Goal: Task Accomplishment & Management: Manage account settings

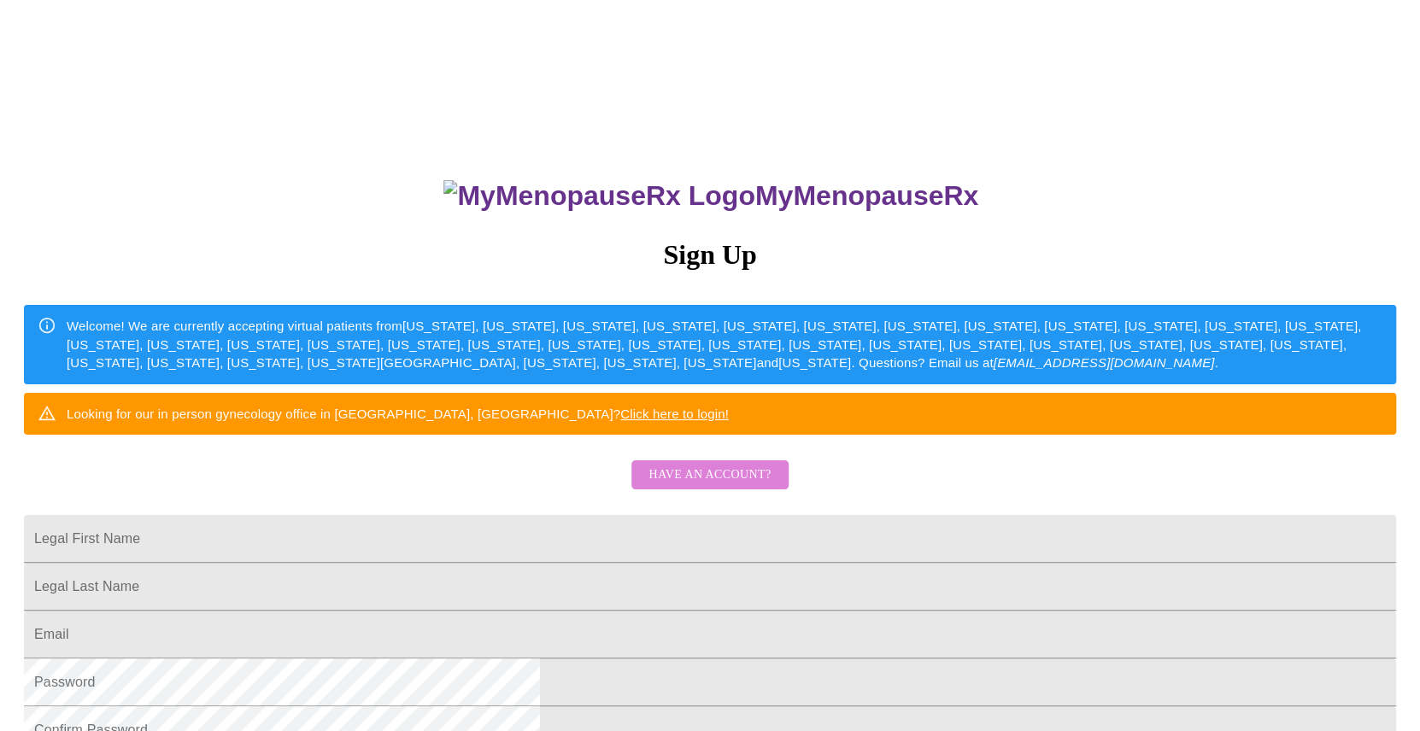
click at [751, 486] on span "Have an account?" at bounding box center [709, 475] width 122 height 21
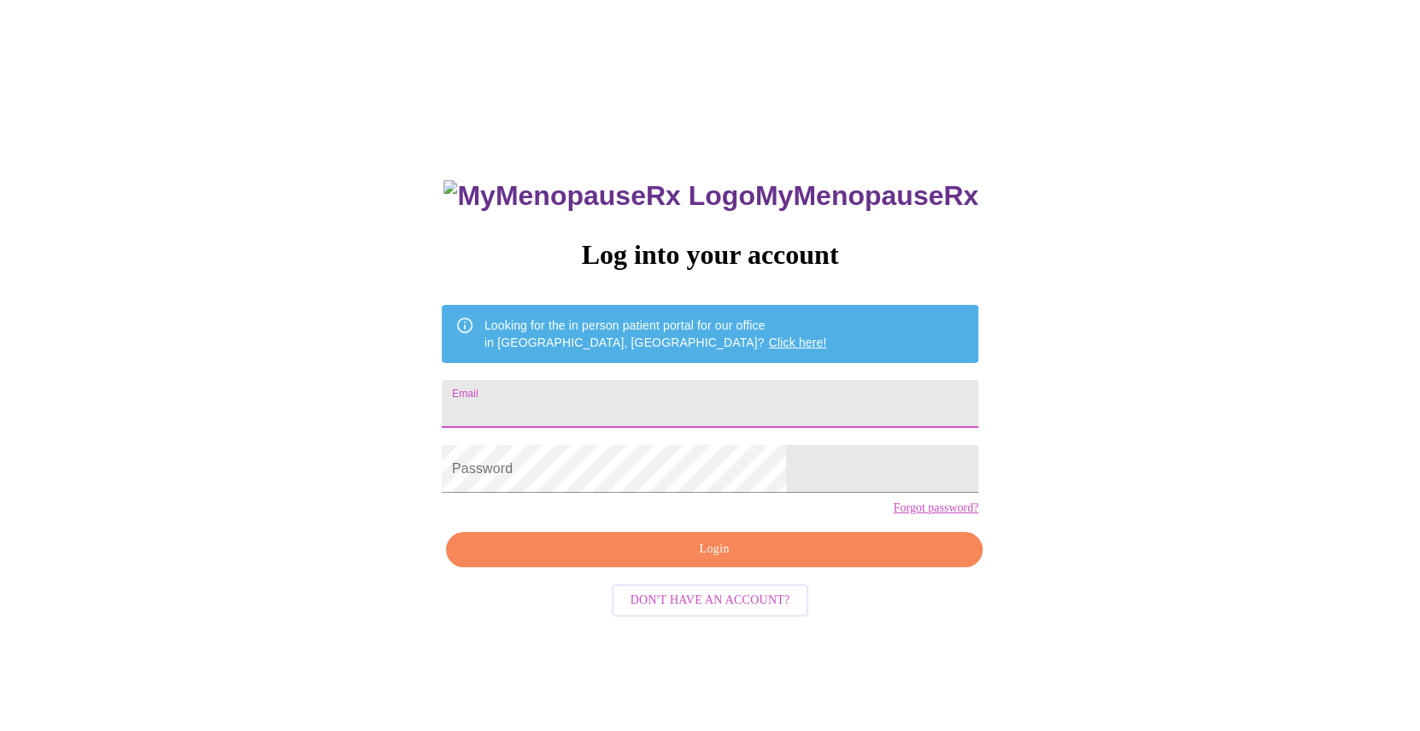
click at [757, 389] on input "Email" at bounding box center [710, 404] width 536 height 48
type input "[PERSON_NAME][EMAIL_ADDRESS][PERSON_NAME][DOMAIN_NAME]"
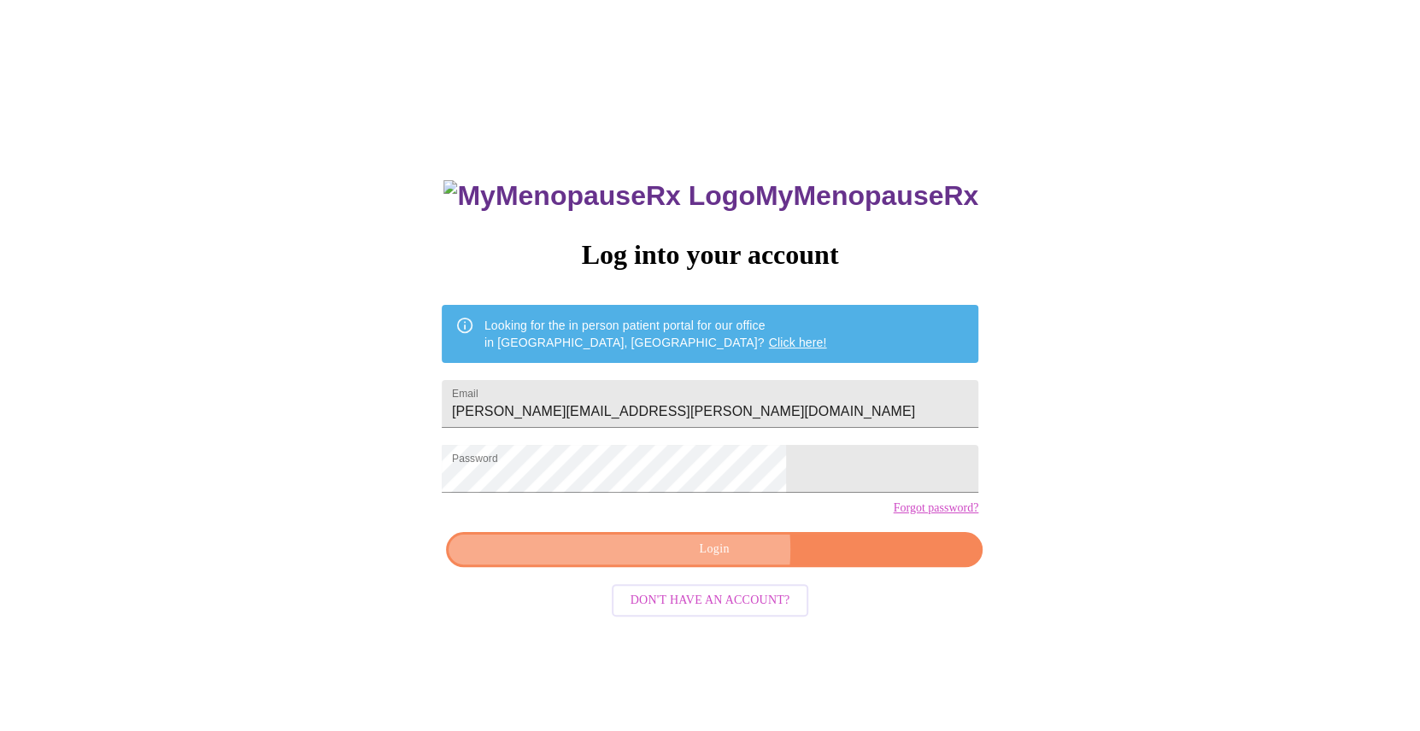
click at [695, 560] on span "Login" at bounding box center [714, 549] width 497 height 21
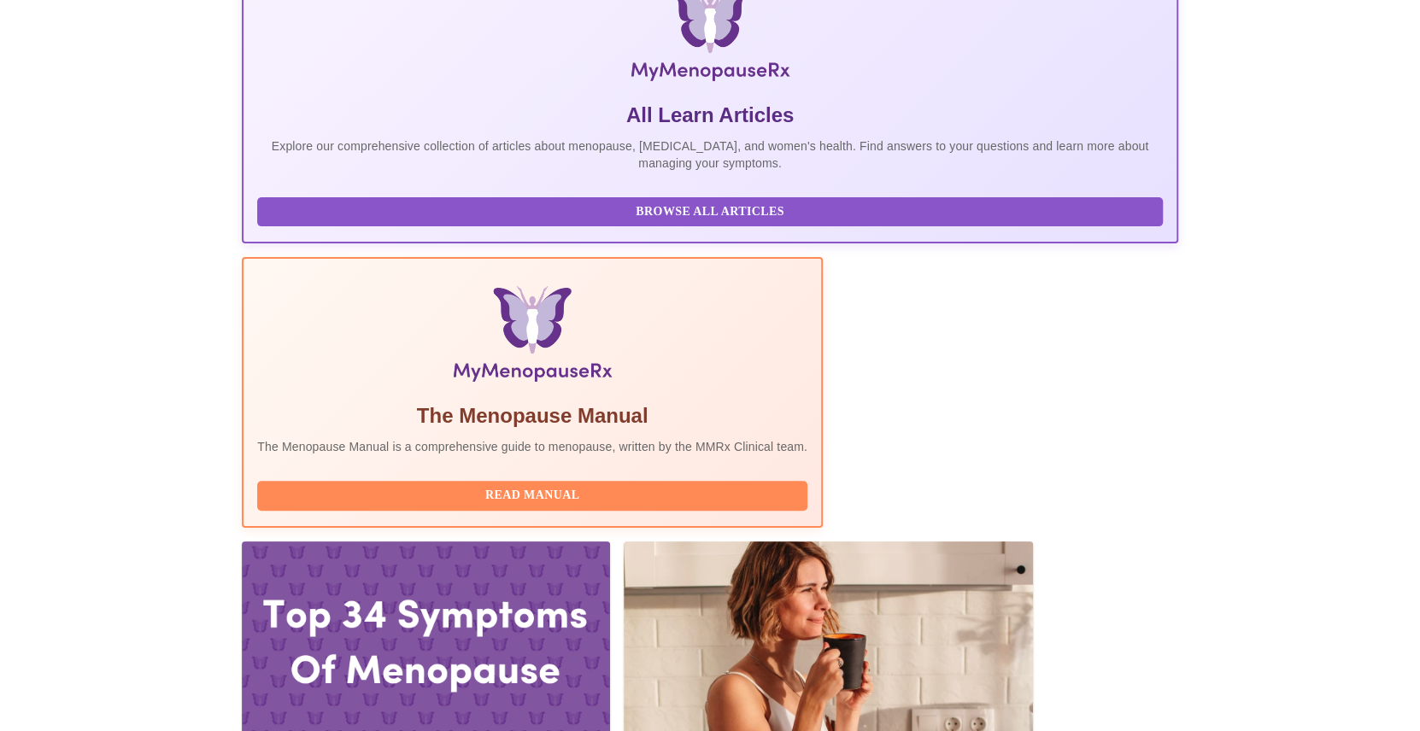
scroll to position [341, 0]
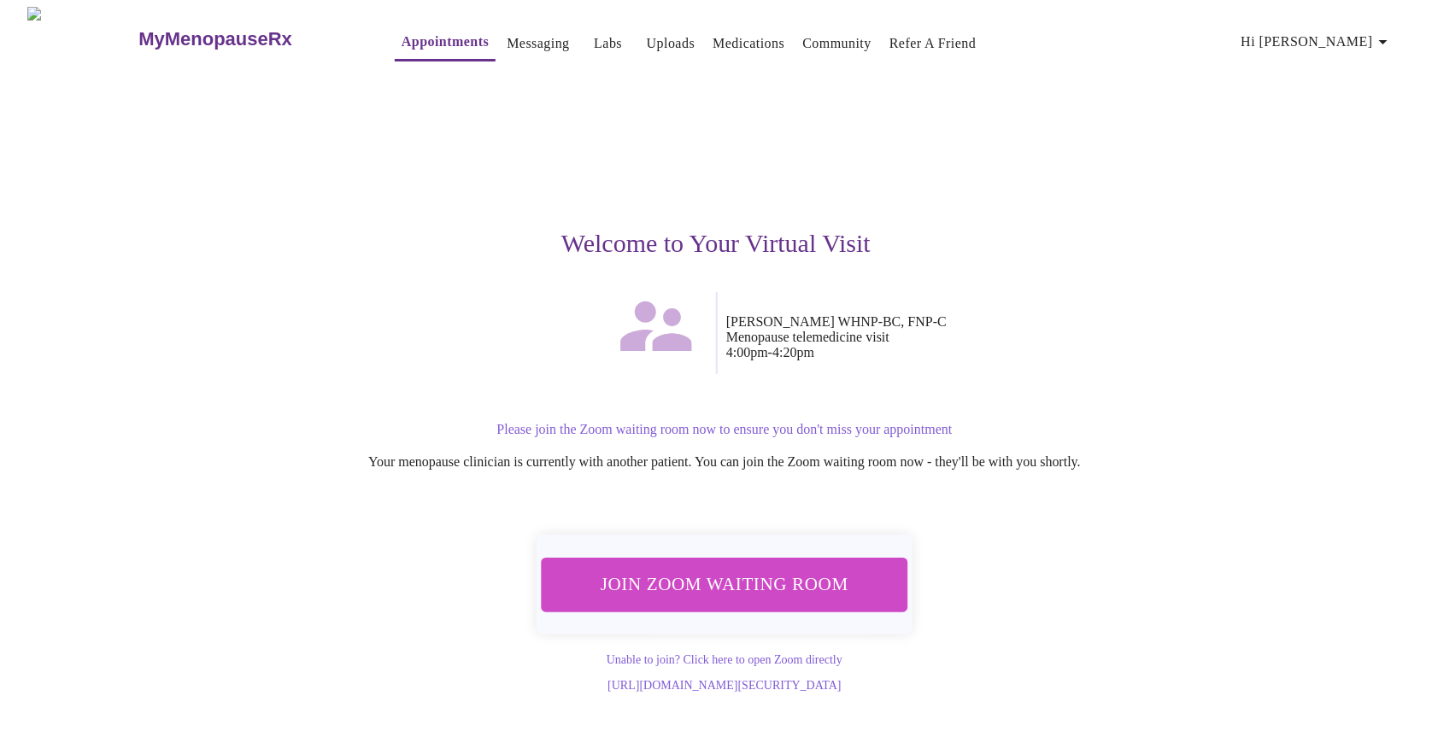
click at [740, 571] on span "Join Zoom Waiting Room" at bounding box center [724, 585] width 322 height 32
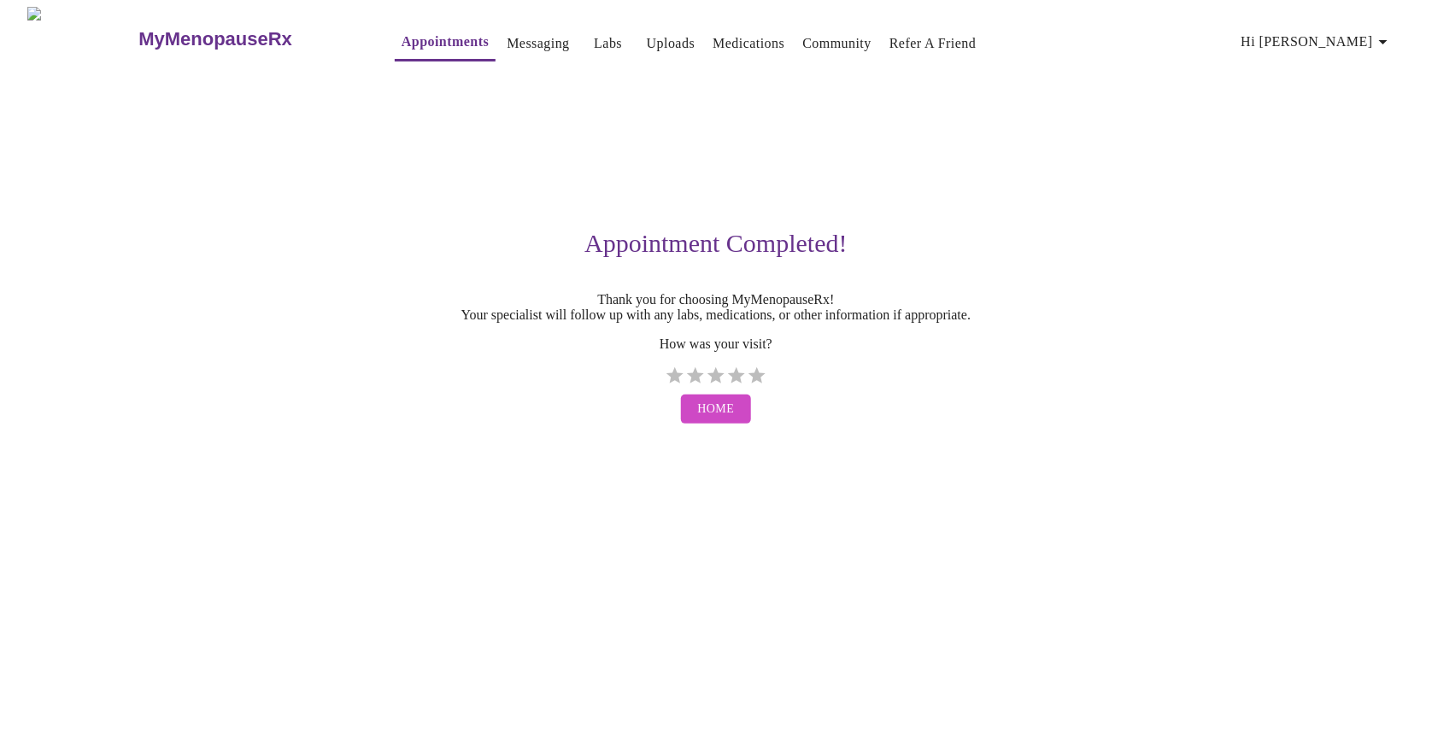
click at [507, 39] on link "Messaging" at bounding box center [538, 44] width 62 height 24
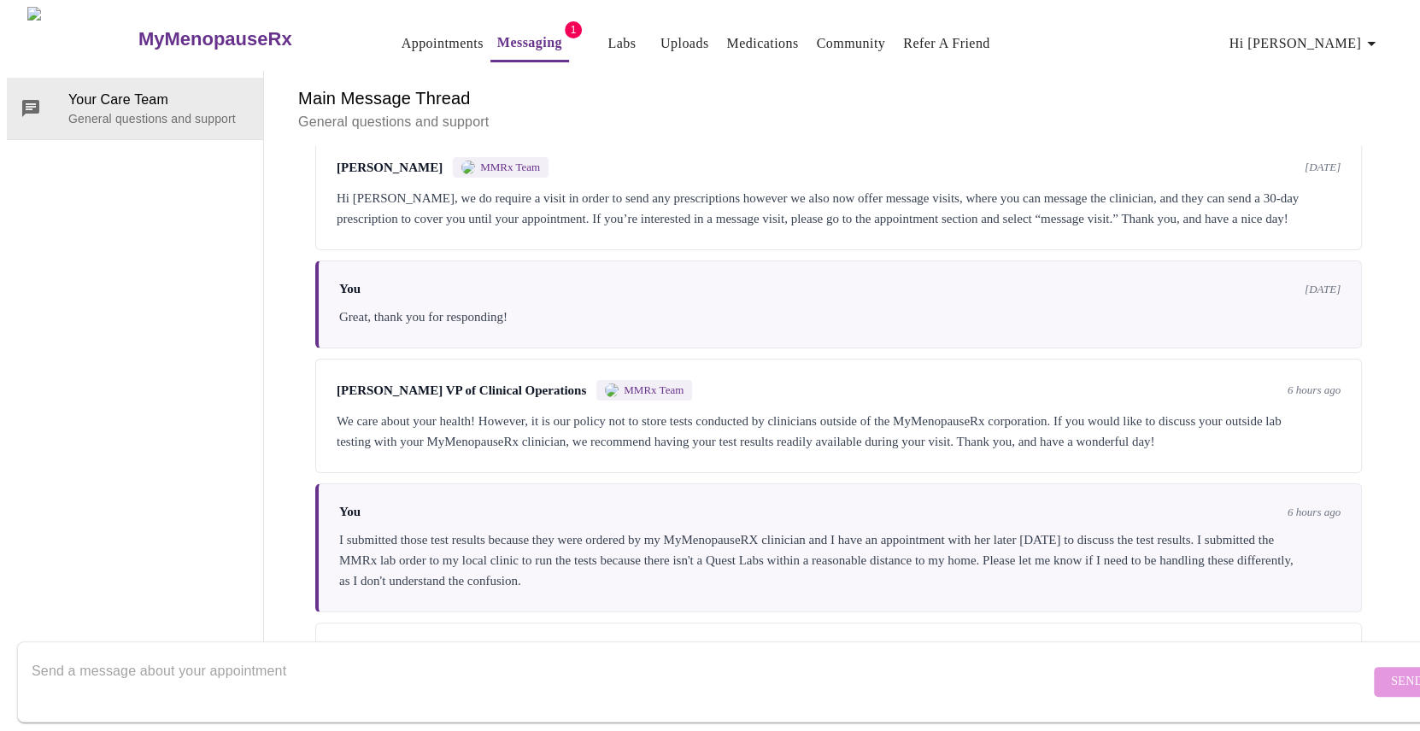
click at [497, 35] on link "Messaging" at bounding box center [529, 43] width 65 height 24
click at [726, 37] on link "Medications" at bounding box center [762, 44] width 72 height 24
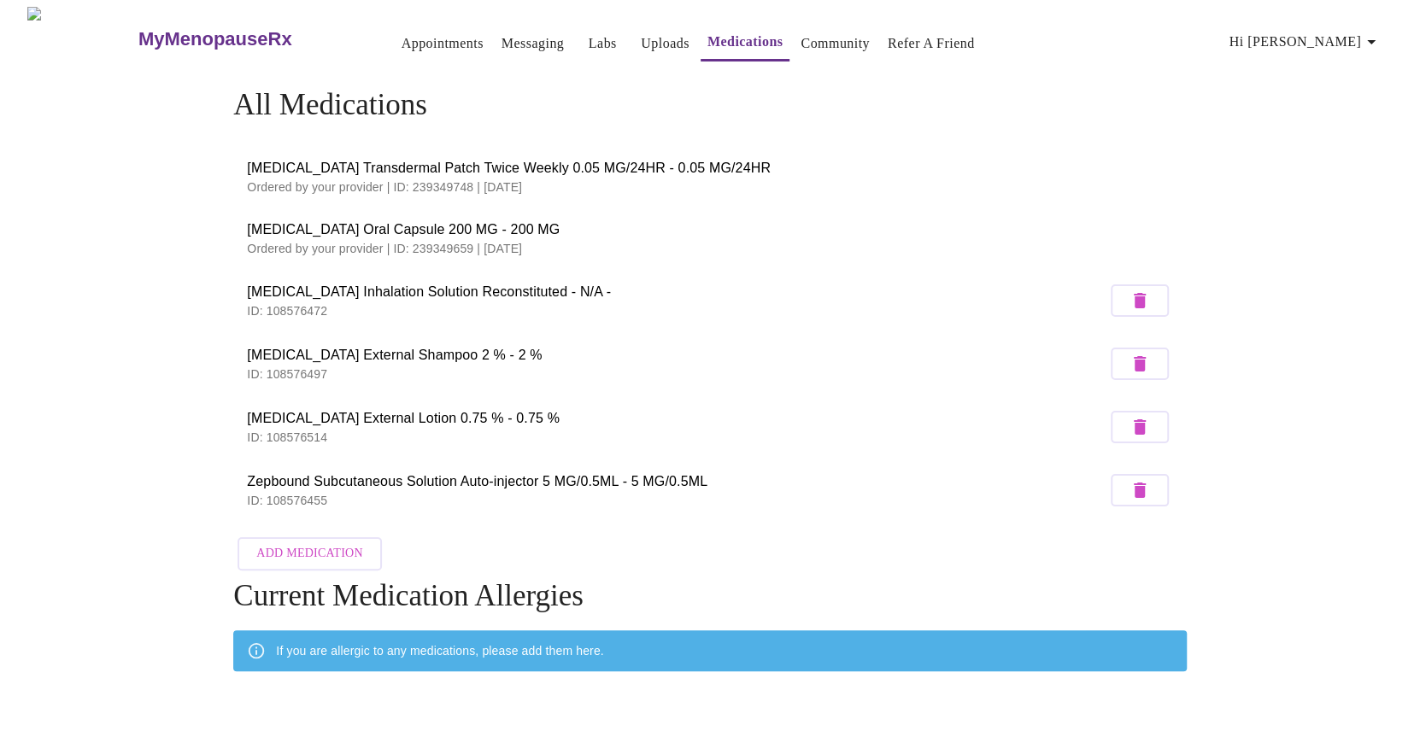
click at [641, 32] on link "Uploads" at bounding box center [665, 44] width 49 height 24
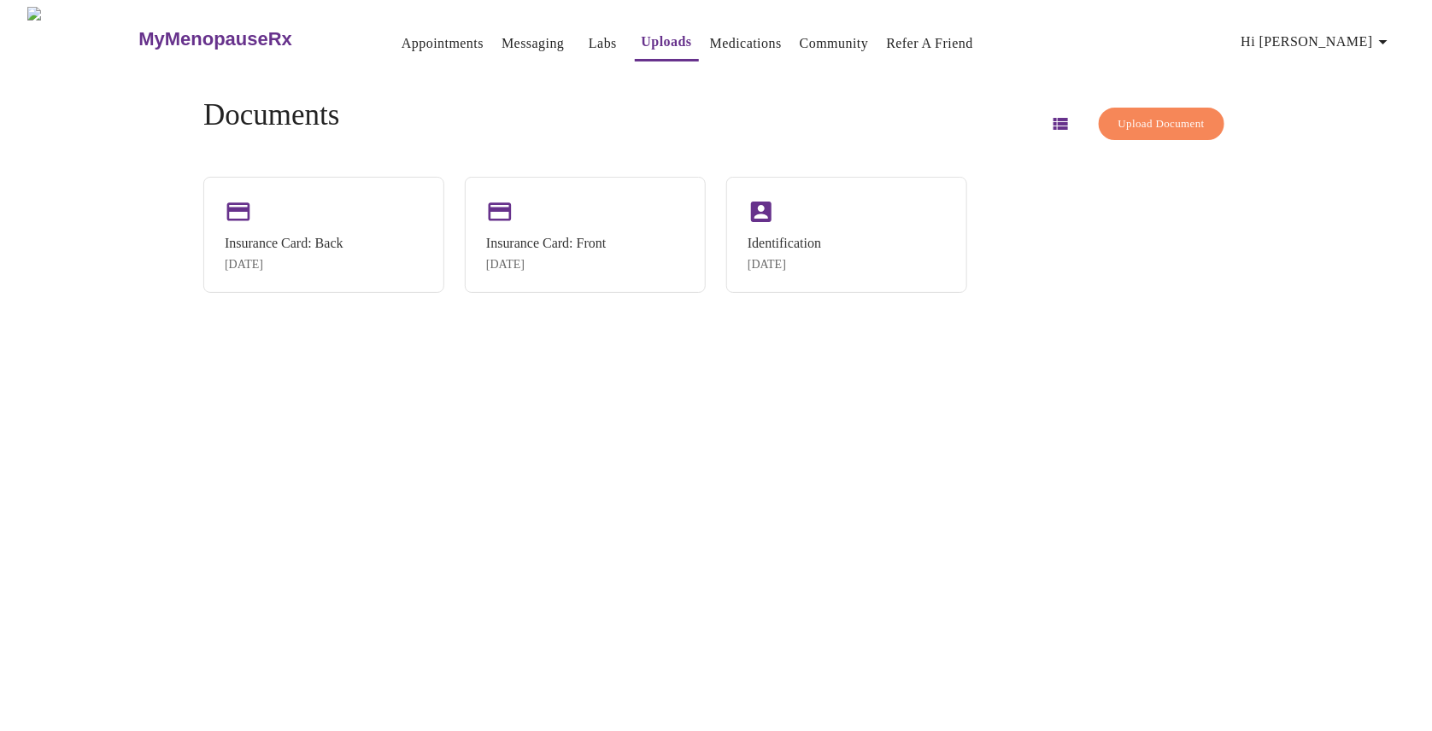
click at [589, 37] on link "Labs" at bounding box center [603, 44] width 28 height 24
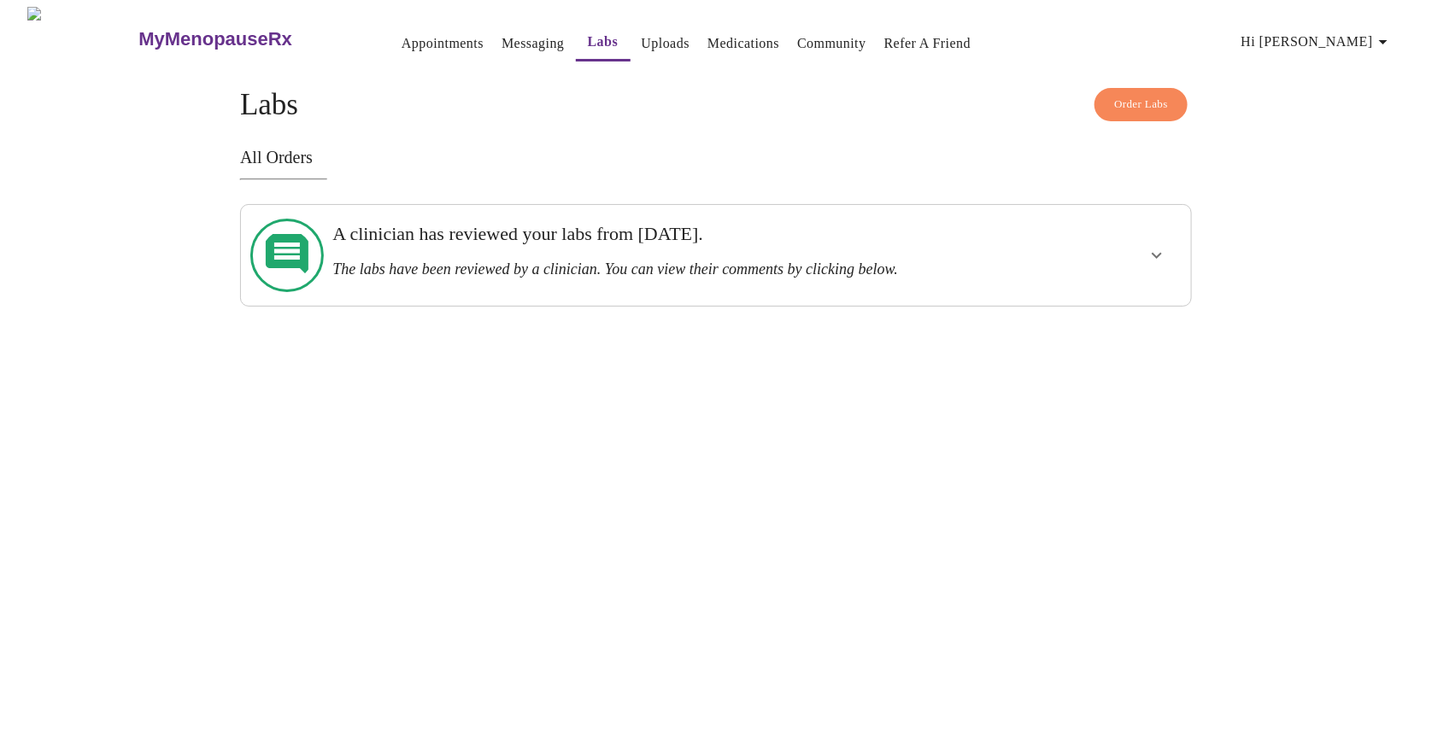
click at [1147, 251] on icon "show more" at bounding box center [1156, 255] width 21 height 21
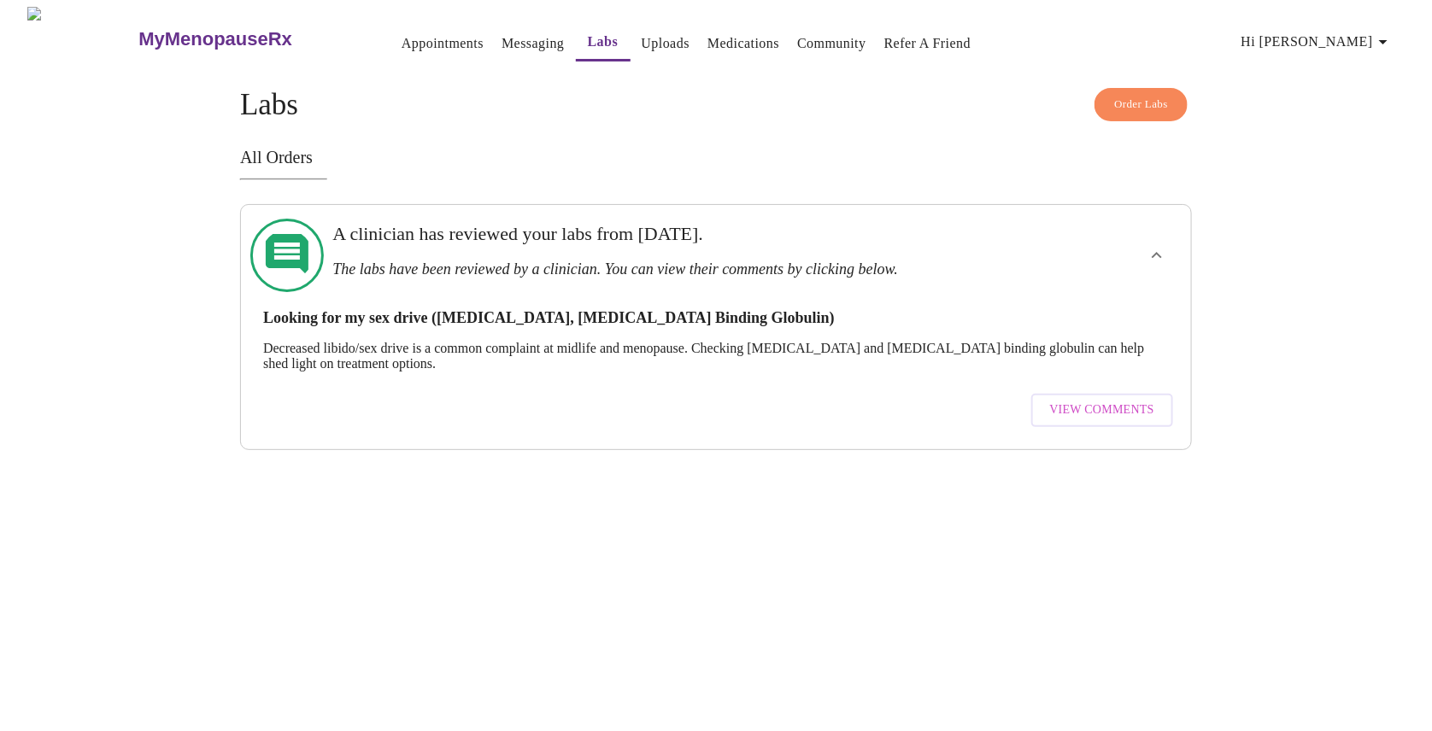
click at [1090, 400] on span "View Comments" at bounding box center [1102, 410] width 104 height 21
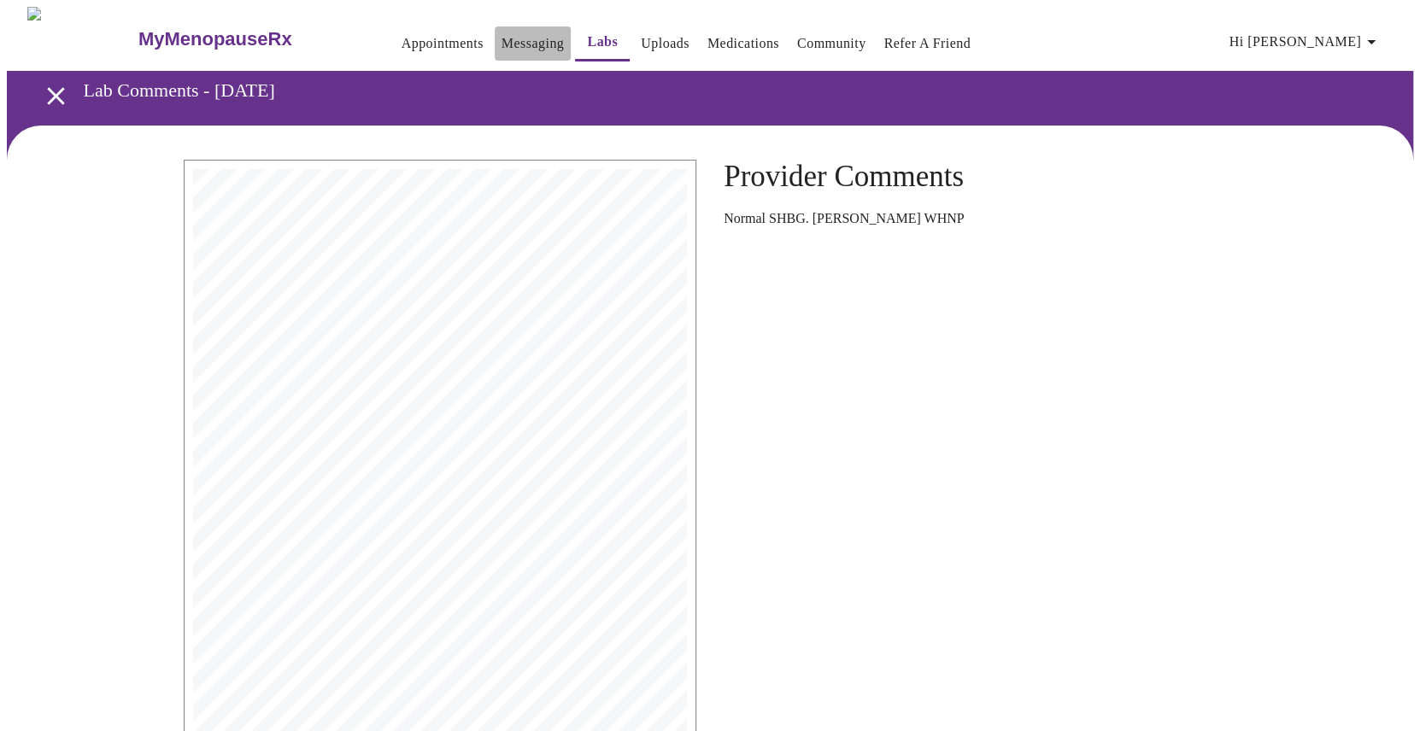
click at [495, 26] on button "Messaging" at bounding box center [533, 43] width 76 height 34
click at [501, 43] on link "Messaging" at bounding box center [532, 44] width 62 height 24
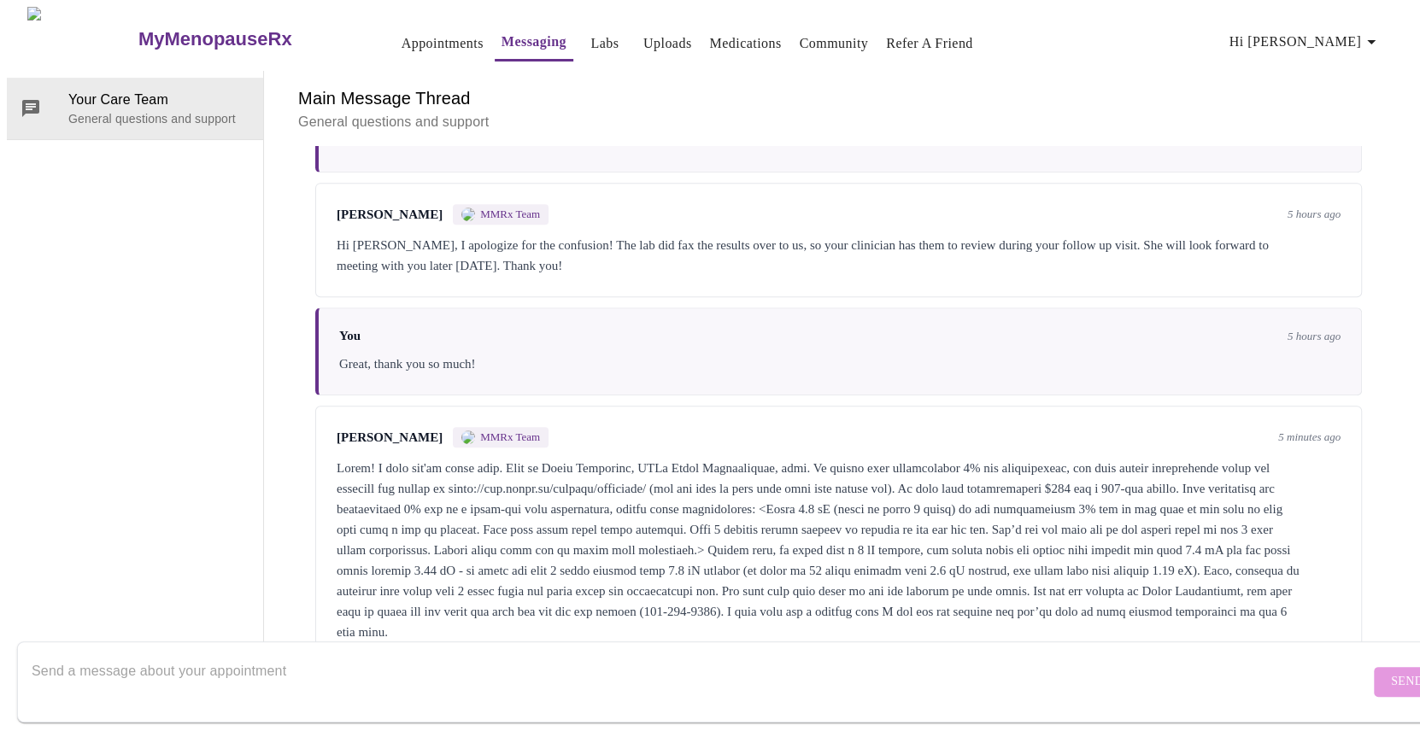
scroll to position [714, 0]
click at [557, 661] on textarea "Send a message about your appointment" at bounding box center [701, 681] width 1338 height 55
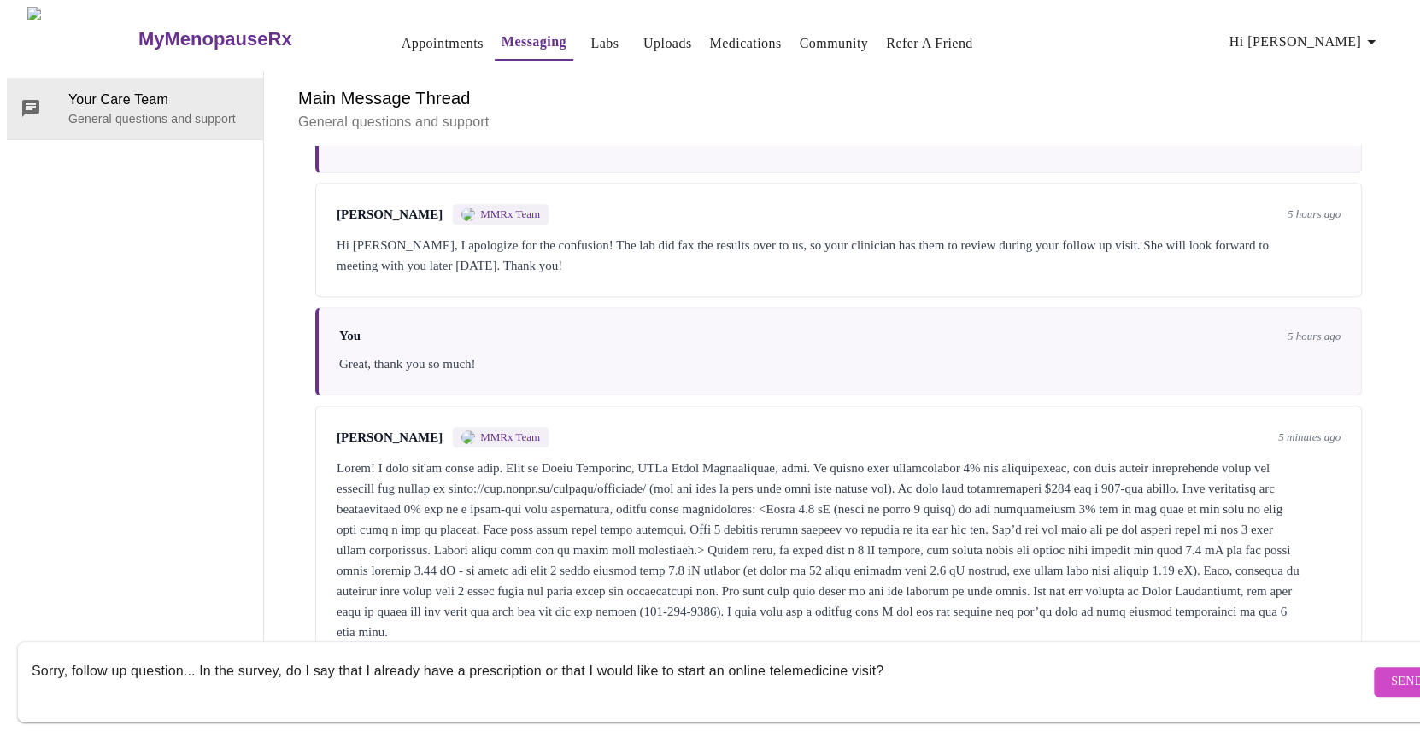
click at [533, 654] on textarea "Sorry, follow up question... In the survey, do I say that I already have a pres…" at bounding box center [701, 681] width 1338 height 55
type textarea "Sorry, follow up question... In the survey, do I say that I already have a pres…"
click at [1391, 675] on span "Send" at bounding box center [1407, 681] width 32 height 21
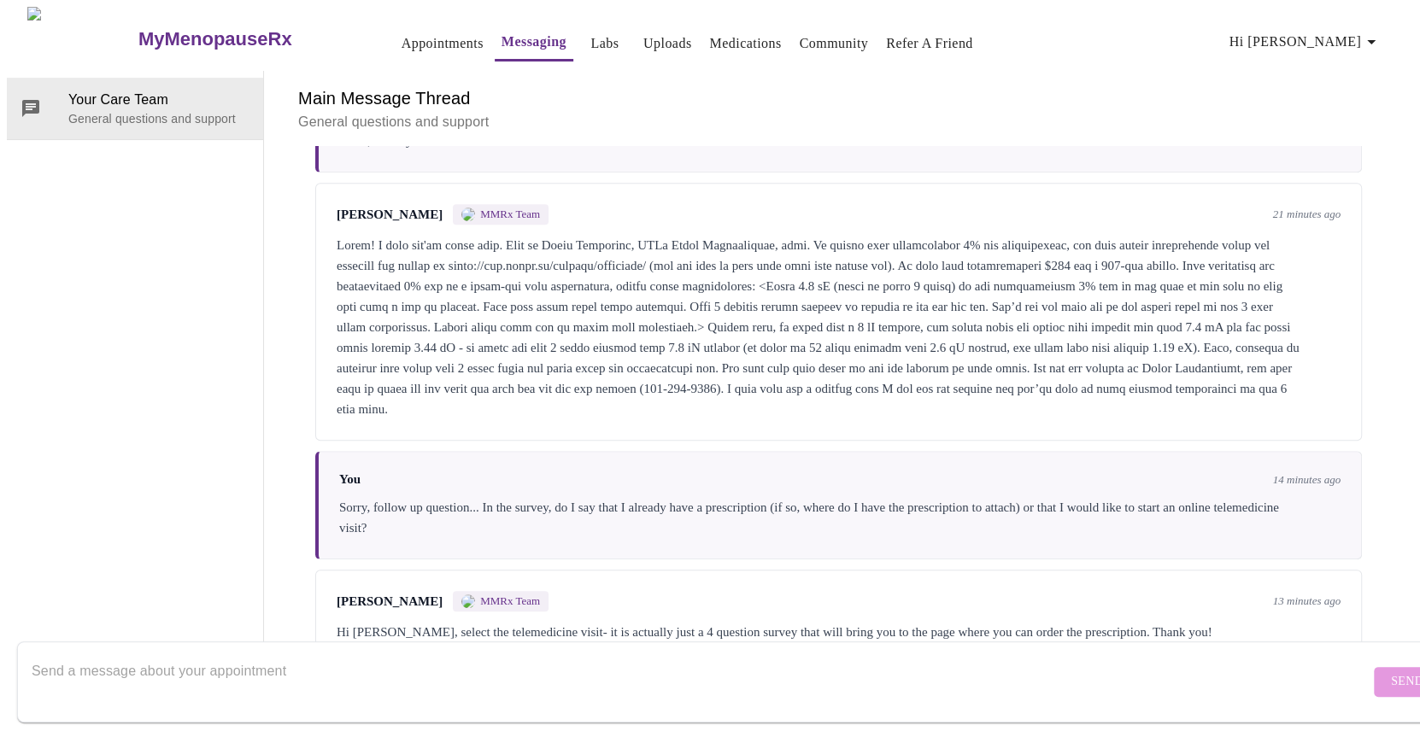
scroll to position [945, 0]
click at [402, 32] on link "Appointments" at bounding box center [443, 44] width 82 height 24
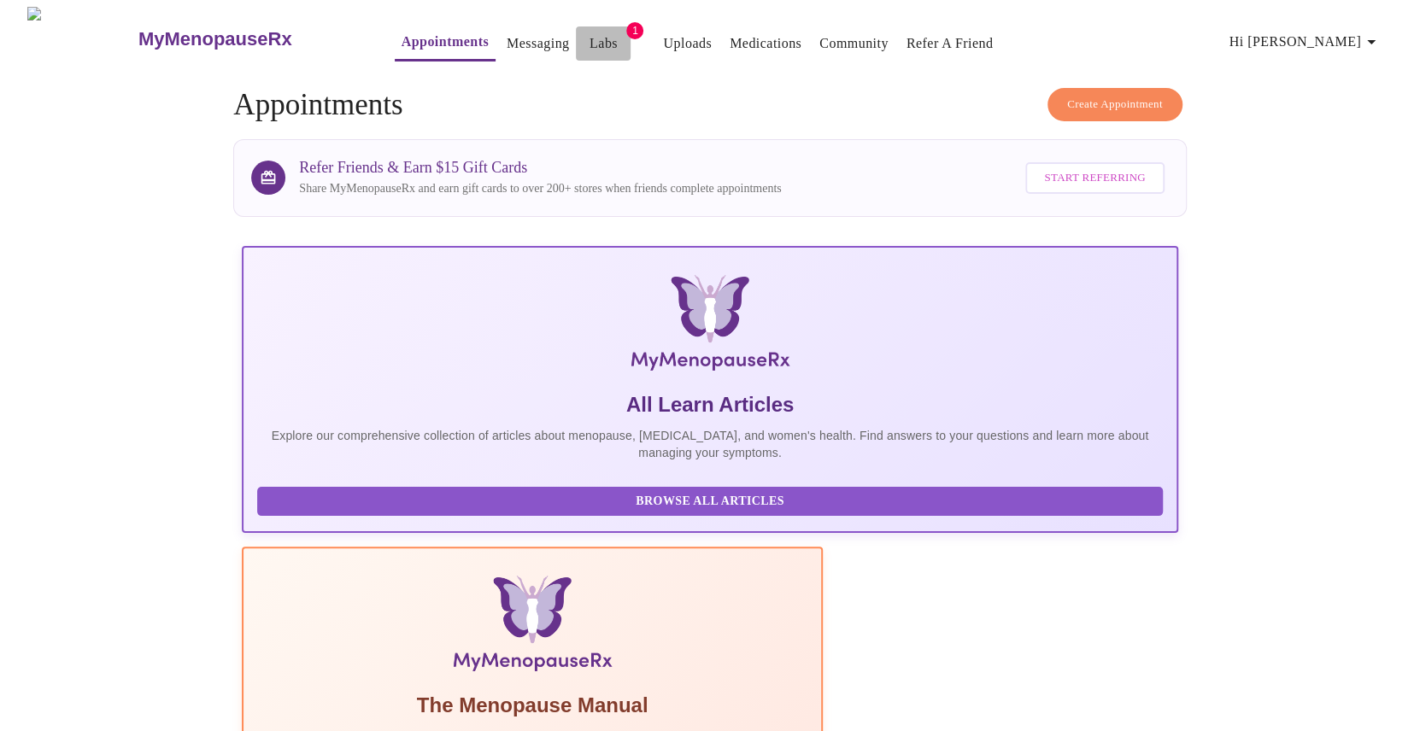
click at [589, 34] on link "Labs" at bounding box center [603, 44] width 28 height 24
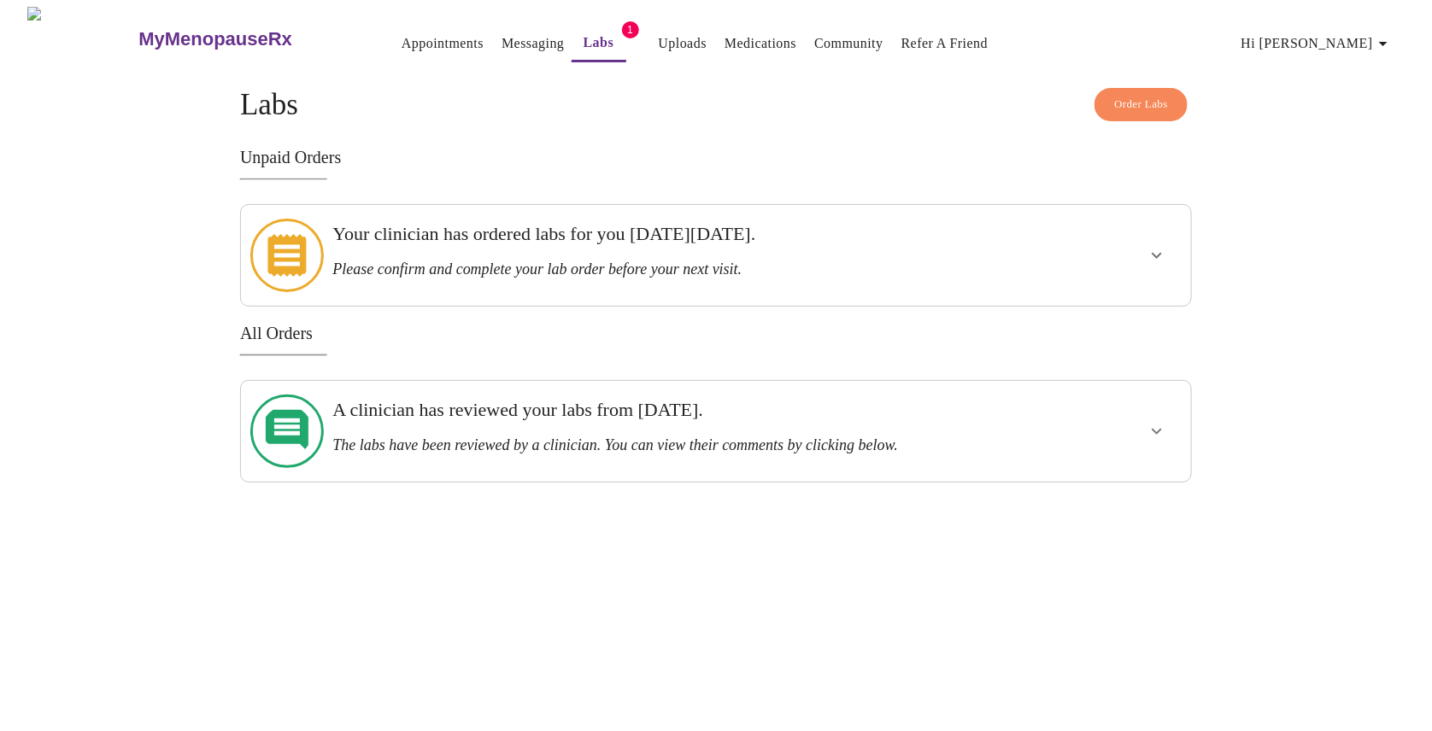
click at [1139, 248] on button "show more" at bounding box center [1156, 255] width 41 height 41
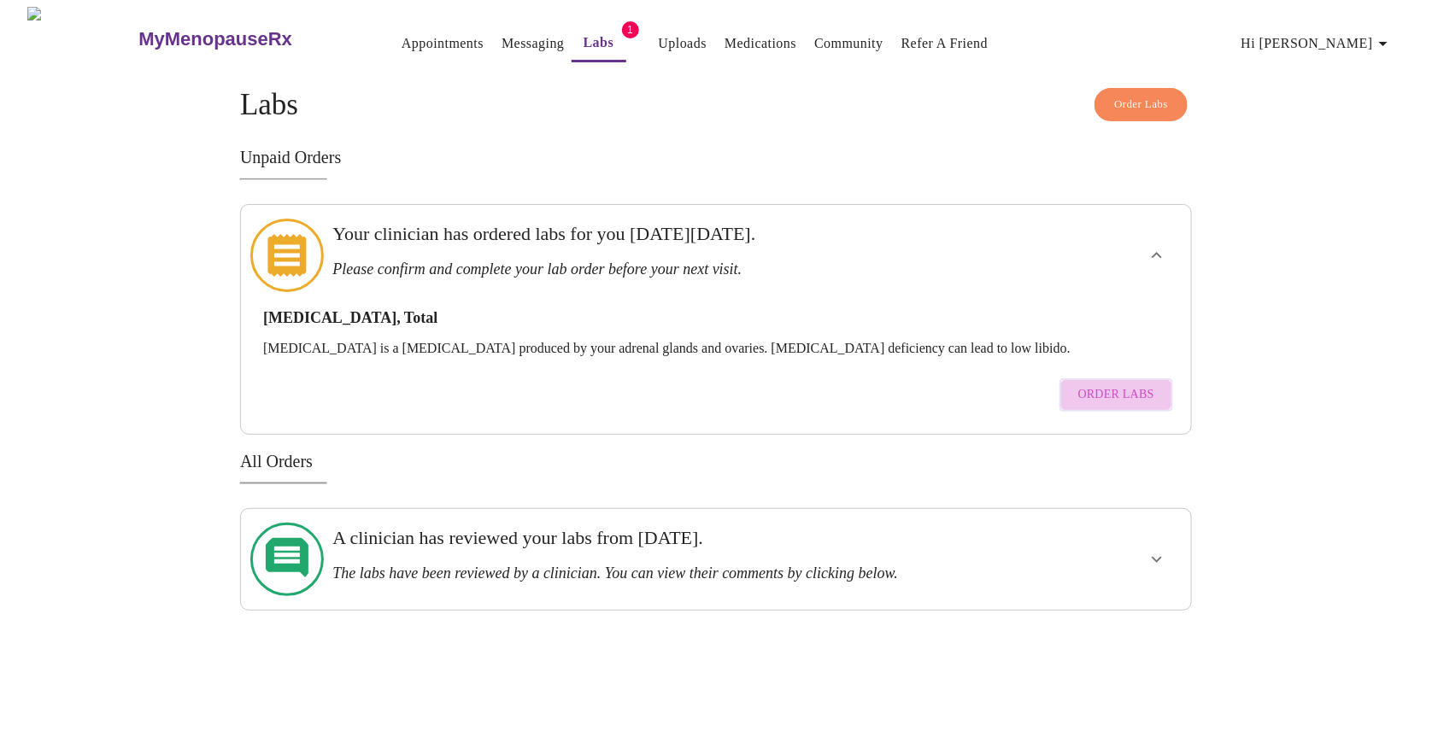
click at [1124, 384] on span "Order Labs" at bounding box center [1116, 394] width 76 height 21
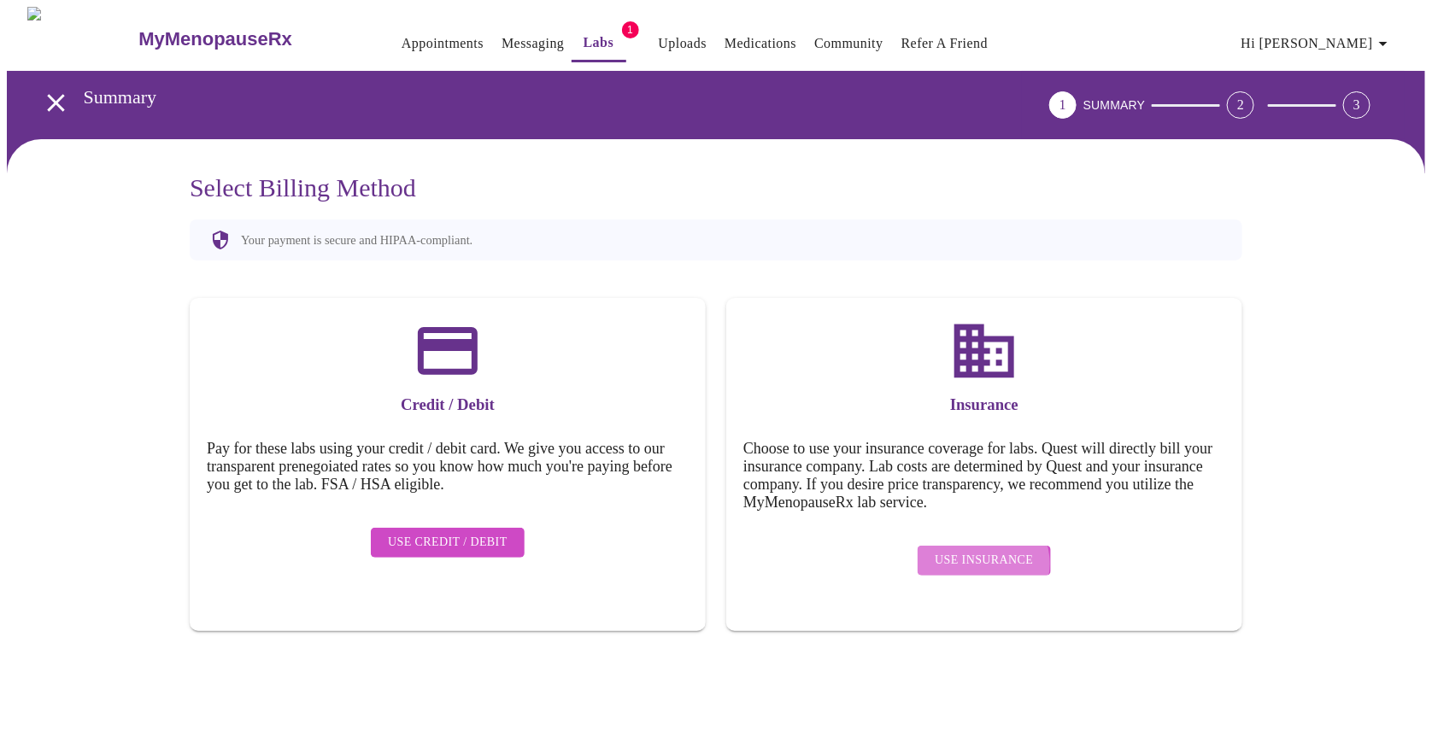
click at [982, 552] on span "Use Insurance" at bounding box center [984, 560] width 98 height 21
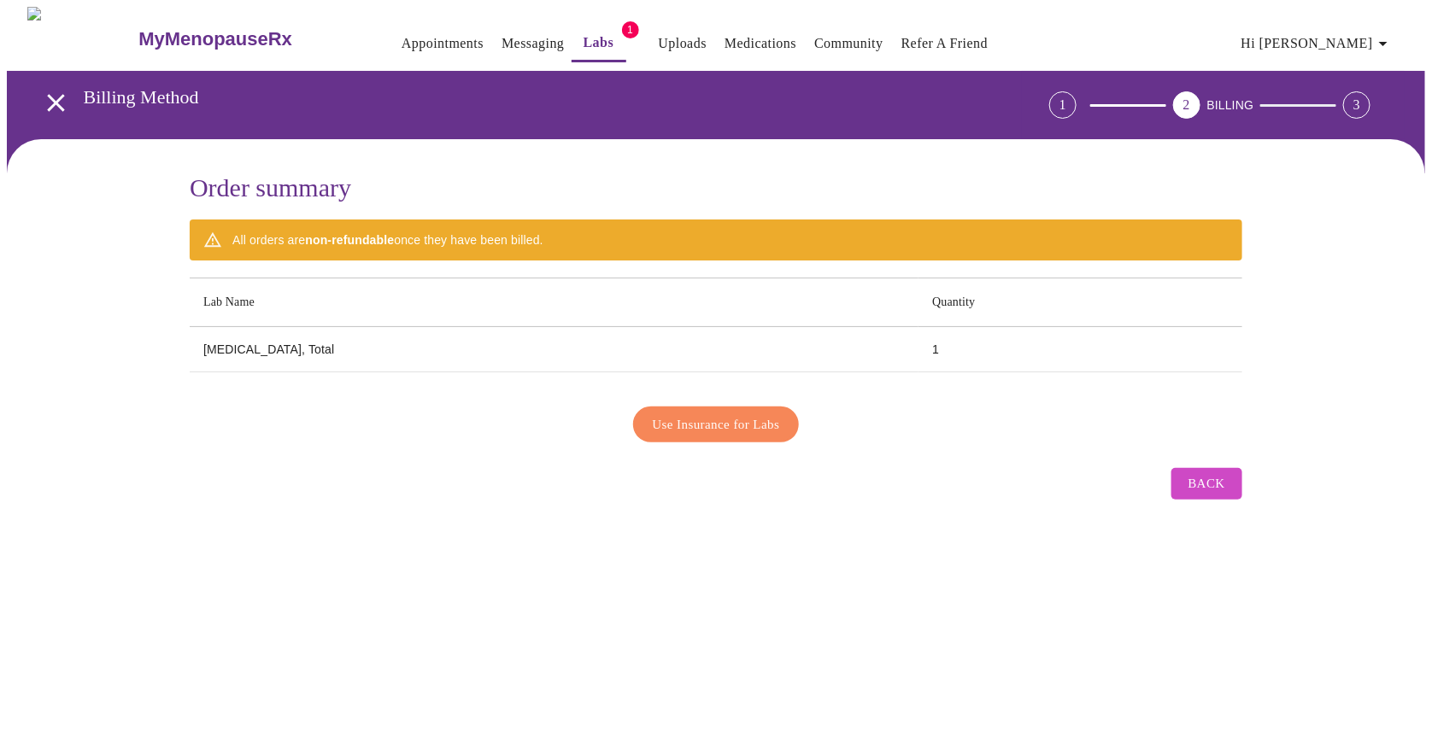
click at [714, 420] on span "Use Insurance for Labs" at bounding box center [716, 424] width 127 height 22
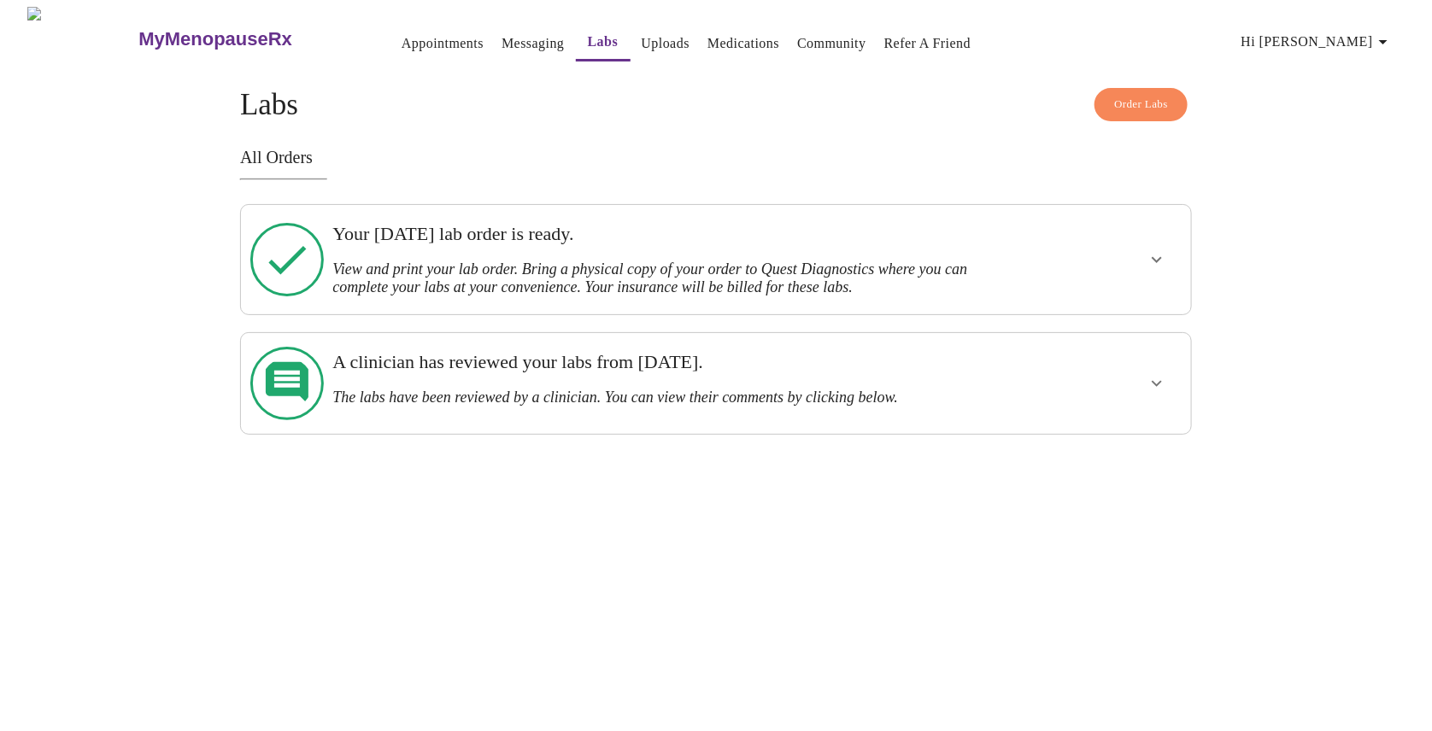
click at [1151, 257] on icon "show more" at bounding box center [1156, 259] width 21 height 21
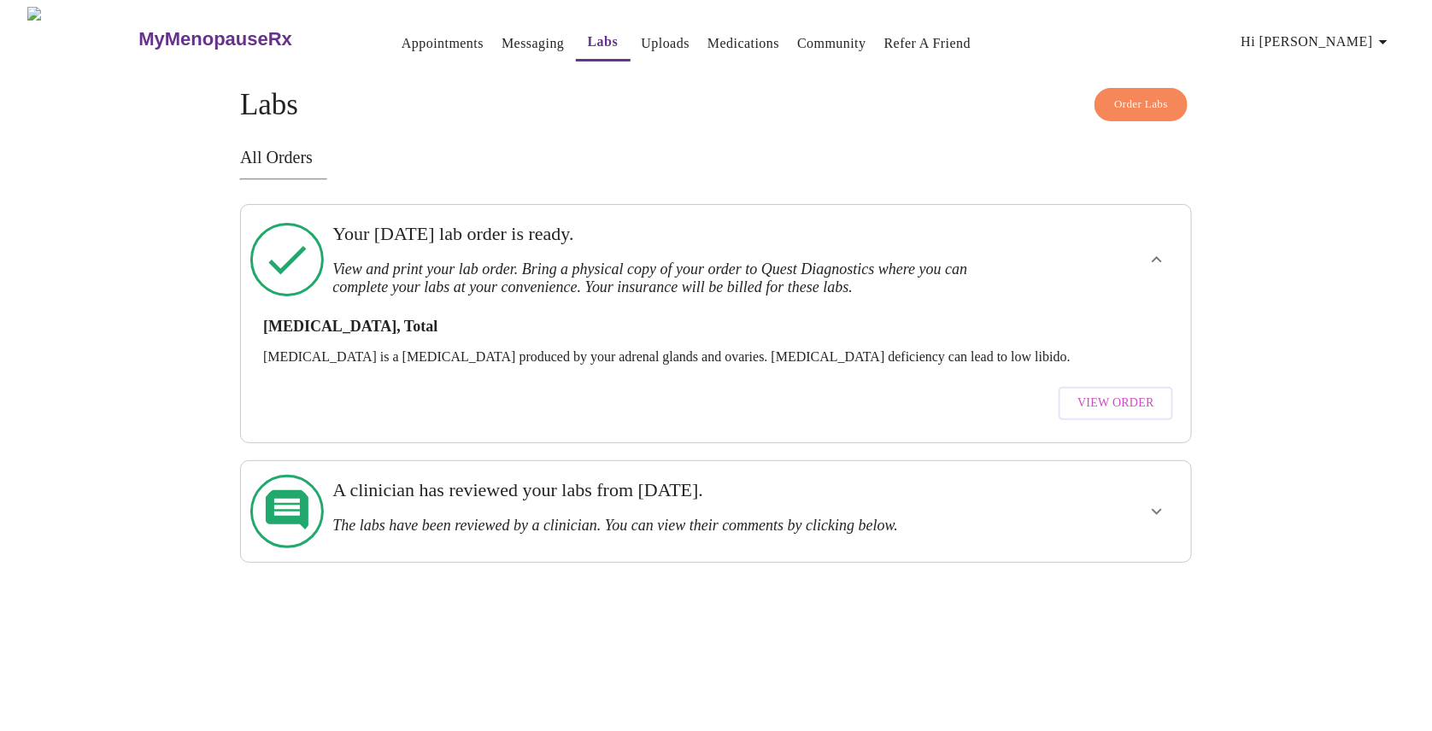
click at [1130, 393] on span "View Order" at bounding box center [1115, 403] width 77 height 21
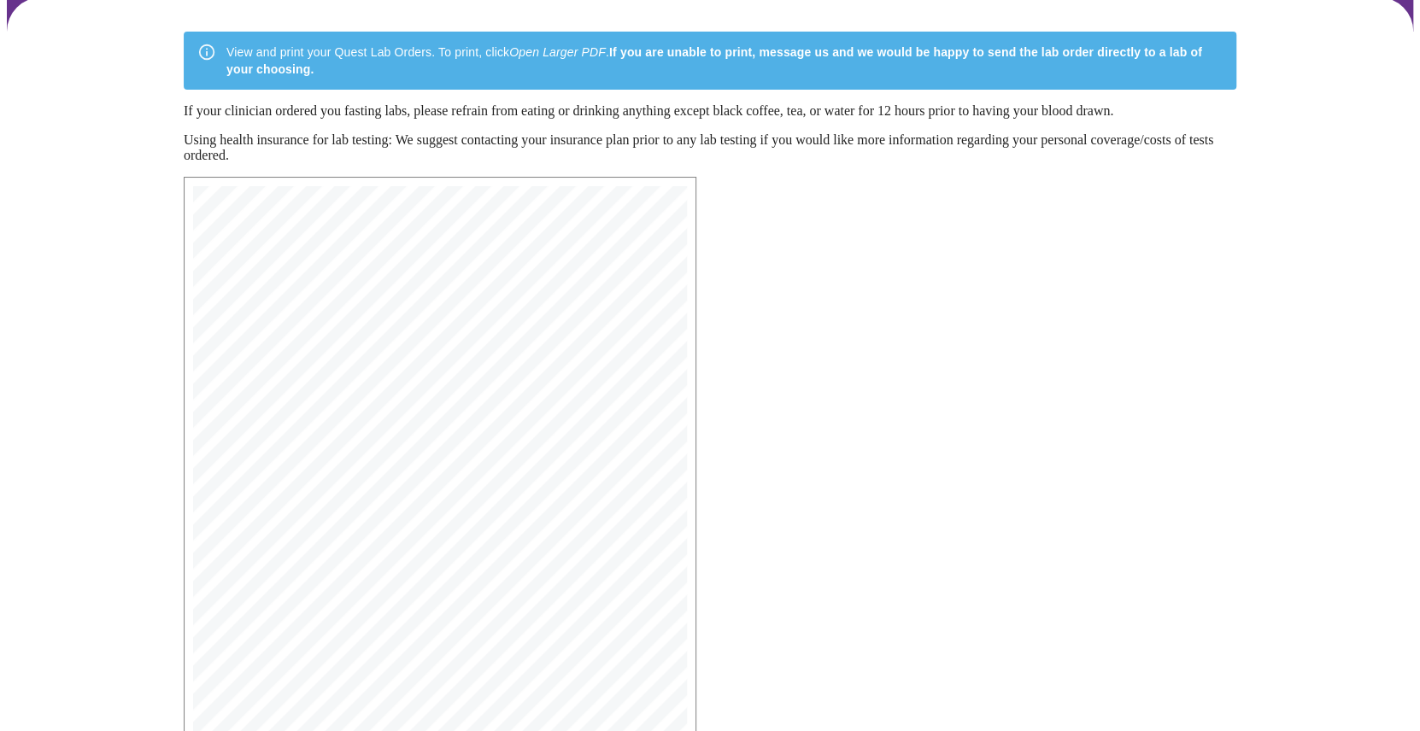
scroll to position [318, 0]
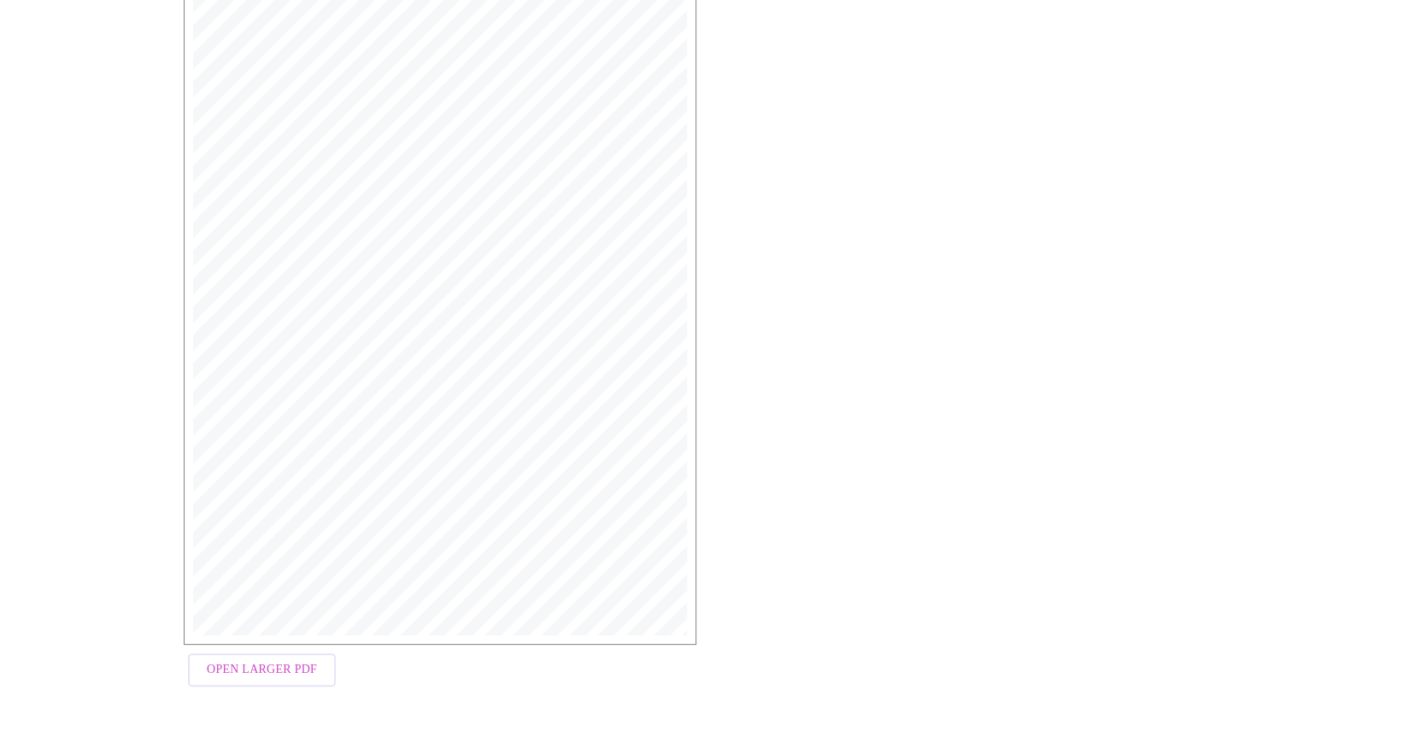
click at [261, 672] on span "Open Larger PDF" at bounding box center [262, 670] width 110 height 21
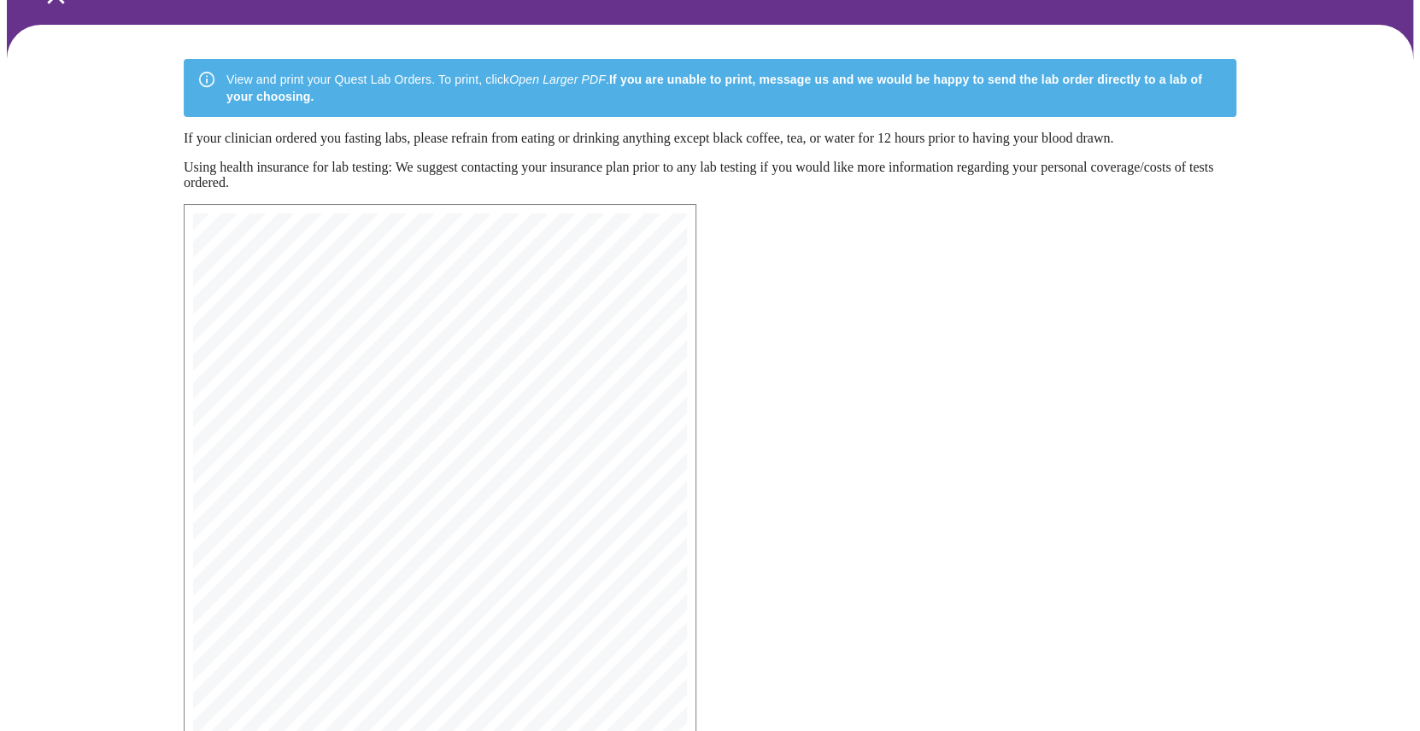
scroll to position [0, 0]
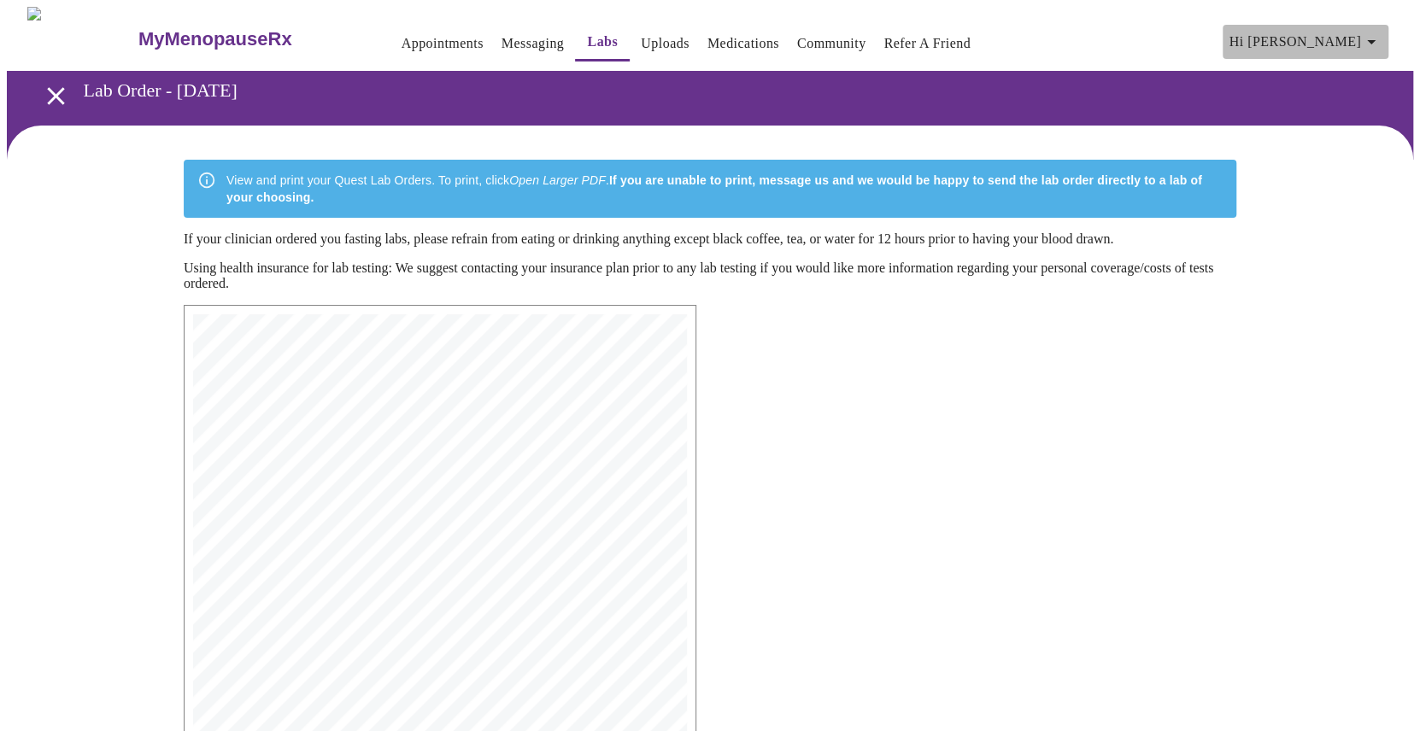
click at [1375, 32] on icon "button" at bounding box center [1371, 42] width 21 height 21
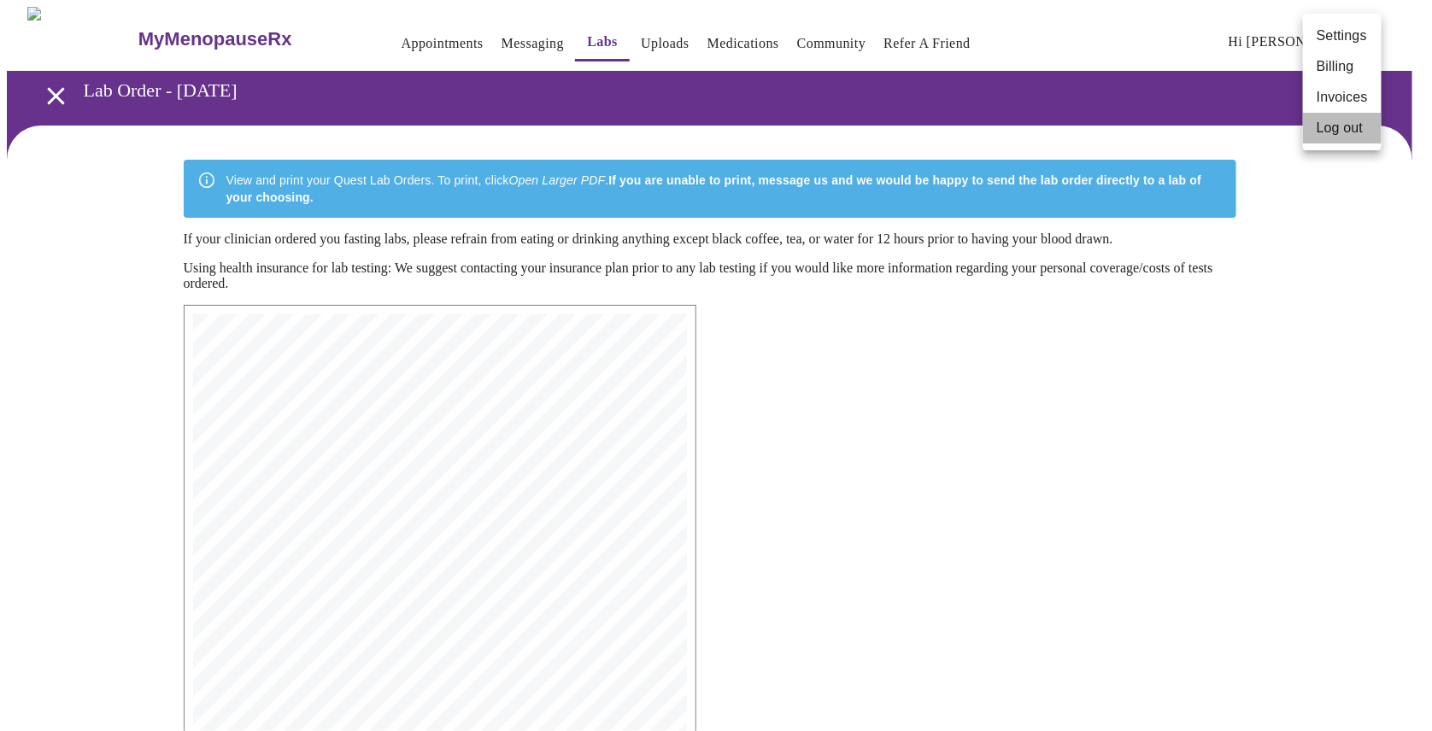
click at [1339, 132] on li "Log out" at bounding box center [1342, 128] width 79 height 31
